Goal: Information Seeking & Learning: Learn about a topic

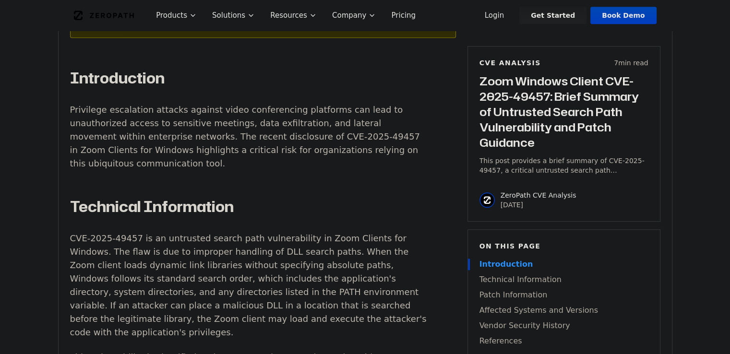
scroll to position [672, 0]
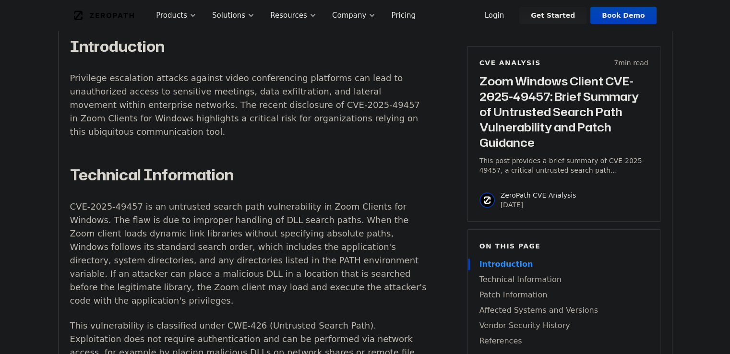
click at [339, 200] on p "CVE-2025-49457 is an untrusted search path vulnerability in Zoom Clients for Wi…" at bounding box center [248, 254] width 357 height 108
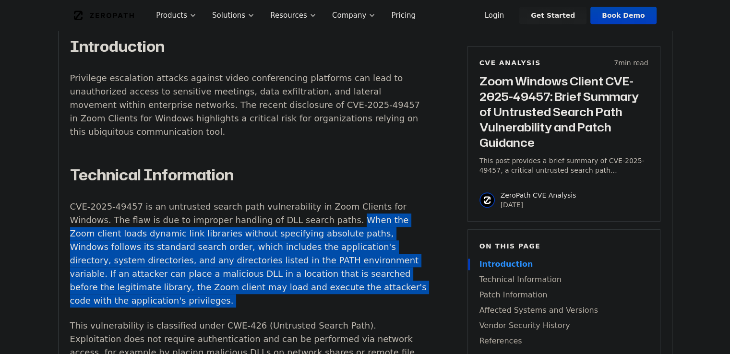
drag, startPoint x: 339, startPoint y: 191, endPoint x: 333, endPoint y: 276, distance: 85.2
click at [333, 276] on p "CVE-2025-49457 is an untrusted search path vulnerability in Zoom Clients for Wi…" at bounding box center [248, 254] width 357 height 108
copy div "When the Zoom client loads dynamic link libraries without specifying absolute p…"
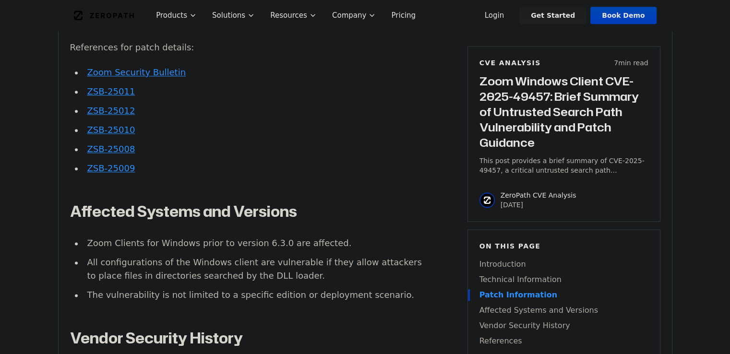
scroll to position [1200, 0]
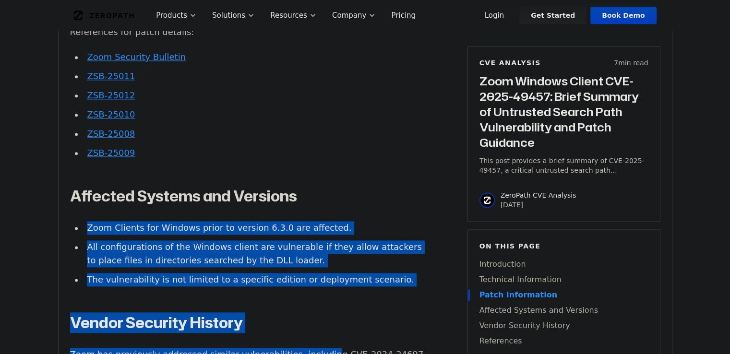
drag, startPoint x: 357, startPoint y: 137, endPoint x: 307, endPoint y: 325, distance: 194.5
click at [307, 325] on div "Introduction Privilege escalation attacks against video conferencing platforms …" at bounding box center [248, 92] width 357 height 1167
click at [305, 299] on div "Introduction Privilege escalation attacks against video conferencing platforms …" at bounding box center [248, 92] width 357 height 1167
click at [307, 300] on div "Introduction Privilege escalation attacks against video conferencing platforms …" at bounding box center [248, 92] width 357 height 1167
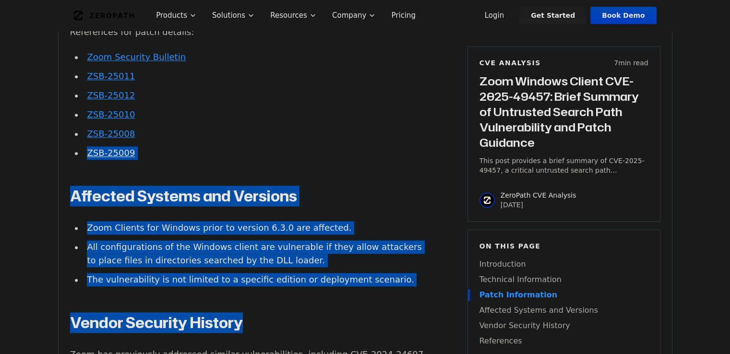
drag, startPoint x: 317, startPoint y: 287, endPoint x: 319, endPoint y: 107, distance: 179.5
click at [319, 107] on div "Introduction Privilege escalation attacks against video conferencing platforms …" at bounding box center [248, 92] width 357 height 1167
click at [319, 127] on li "ZSB-25008" at bounding box center [256, 133] width 344 height 13
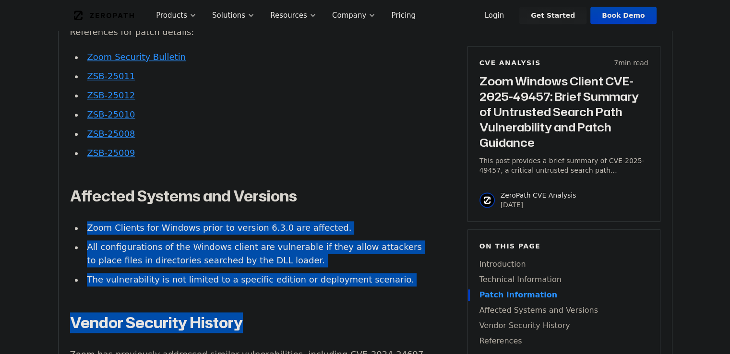
drag, startPoint x: 312, startPoint y: 144, endPoint x: 303, endPoint y: 282, distance: 137.6
click at [303, 282] on div "Introduction Privilege escalation attacks against video conferencing platforms …" at bounding box center [248, 92] width 357 height 1167
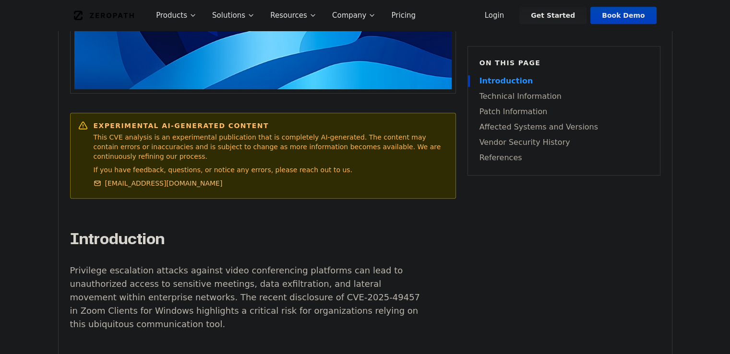
scroll to position [480, 0]
